Goal: Ask a question: Seek information or help from site administrators or community

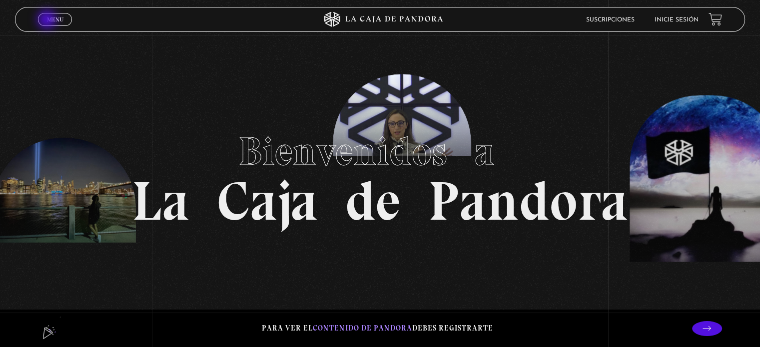
click at [48, 20] on span "Menu" at bounding box center [55, 19] width 16 height 6
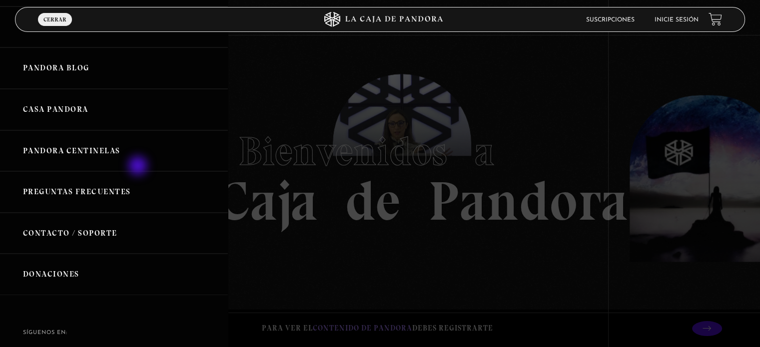
scroll to position [200, 0]
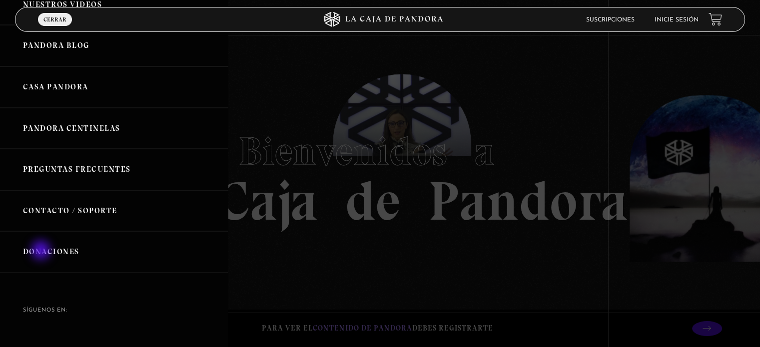
click at [42, 251] on link "Donaciones" at bounding box center [114, 251] width 228 height 41
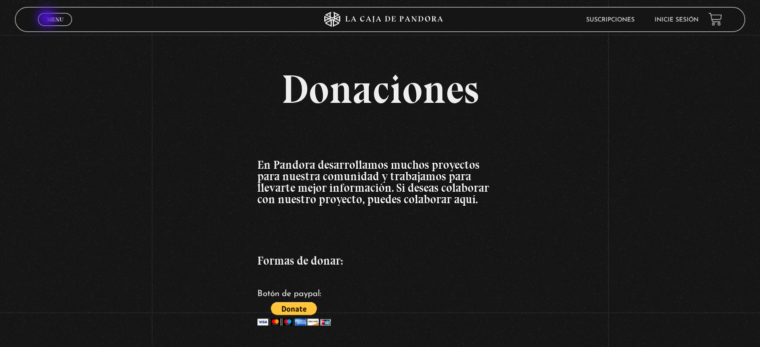
click at [48, 19] on span "Menu" at bounding box center [55, 19] width 16 height 6
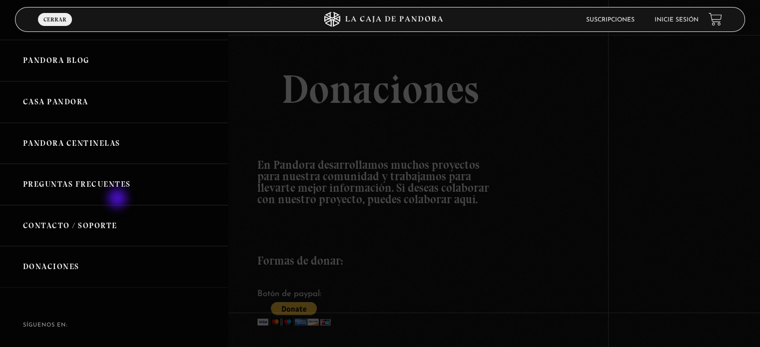
scroll to position [200, 0]
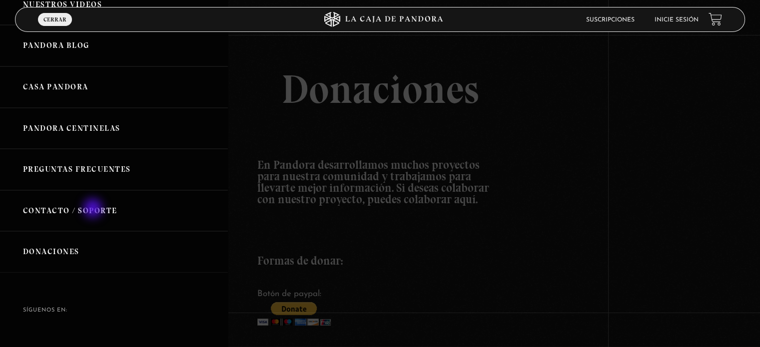
click at [94, 209] on link "Contacto / Soporte" at bounding box center [114, 210] width 228 height 41
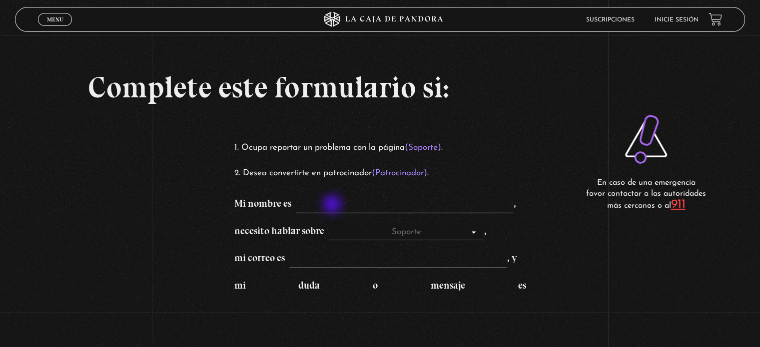
click at [333, 205] on input "Mi nombre es ," at bounding box center [404, 205] width 217 height 16
type input "Karol Pereira Solano"
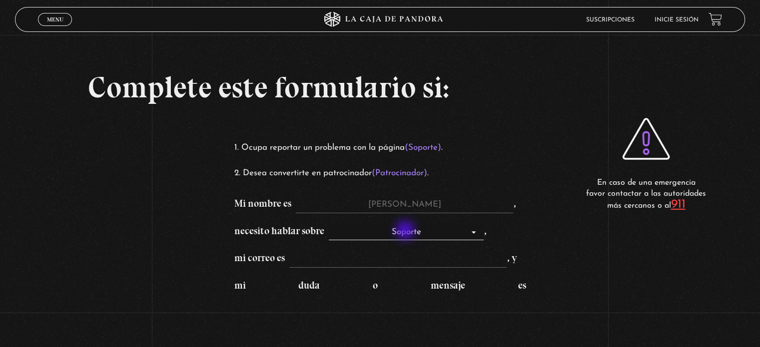
click at [406, 231] on select "Soporte Patrocinadores" at bounding box center [406, 233] width 155 height 16
click at [312, 257] on input "mi correo es , y" at bounding box center [397, 260] width 217 height 16
type input "k_pereira22@hotmail.com"
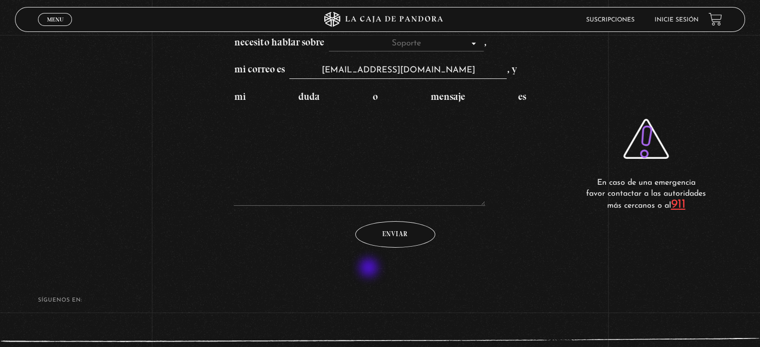
scroll to position [200, 0]
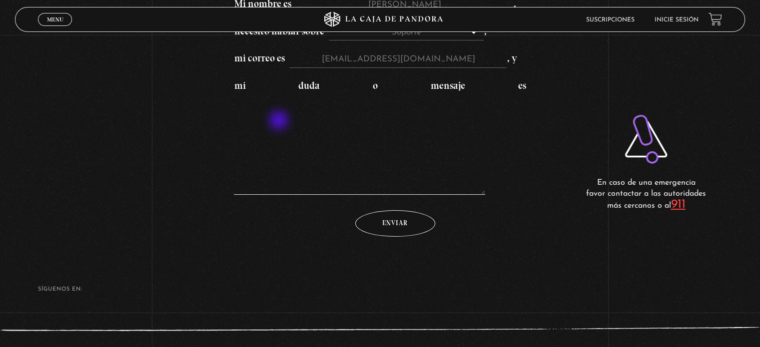
click at [280, 121] on textarea "mi duda o mensaje es" at bounding box center [359, 145] width 251 height 100
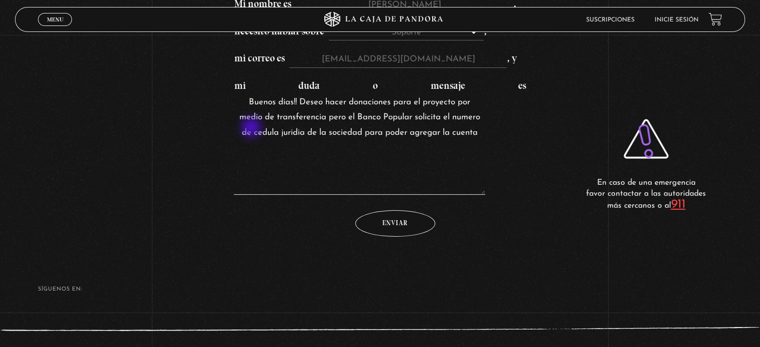
click at [252, 128] on textarea "Buenos días!! Deseo hacer donaciones para el proyecto por medio de transferenci…" at bounding box center [359, 145] width 251 height 100
click at [291, 131] on textarea "Buenos días!! Deseo hacer donaciones para el proyecto por medio de transferenci…" at bounding box center [359, 145] width 251 height 100
click at [334, 133] on textarea "Buenos días!! Deseo hacer donaciones para el proyecto por medio de transferenci…" at bounding box center [359, 145] width 251 height 100
click at [385, 147] on textarea "Buenos días!! Deseo hacer donaciones para el proyecto por medio de transferenci…" at bounding box center [359, 145] width 251 height 100
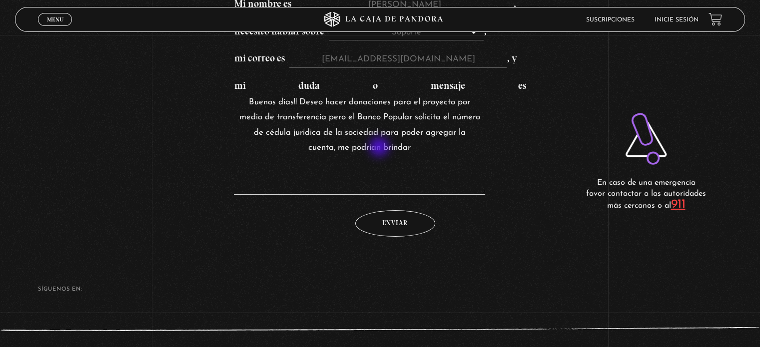
click at [380, 148] on textarea "Buenos días!! Deseo hacer donaciones para el proyecto por medio de transferenci…" at bounding box center [359, 145] width 251 height 100
click at [431, 150] on textarea "Buenos días!! Deseo hacer donaciones para el proyecto por medio de transferenci…" at bounding box center [359, 145] width 251 height 100
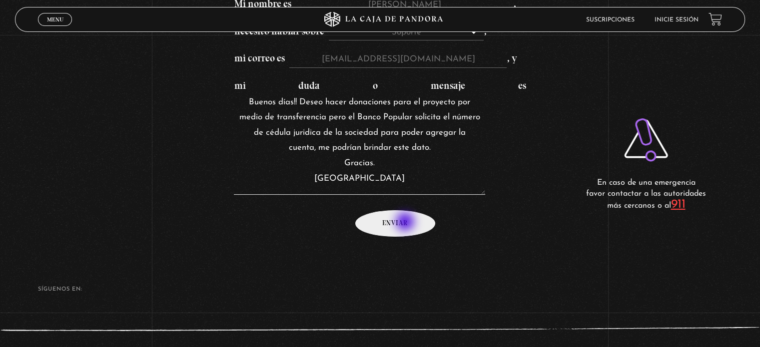
type textarea "Buenos días!! Deseo hacer donaciones para el proyecto por medio de transferenci…"
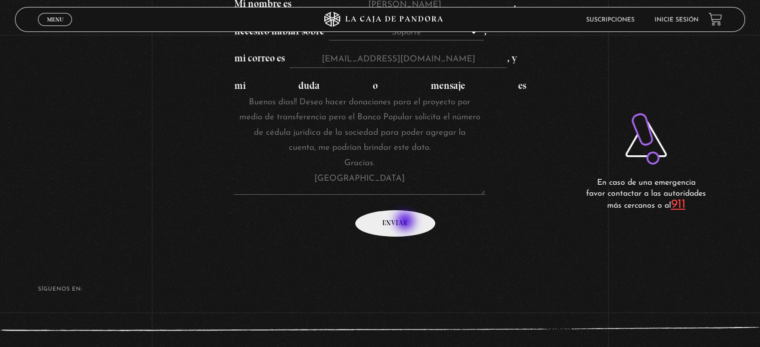
click at [406, 222] on input "Enviar" at bounding box center [395, 223] width 80 height 26
